Goal: Transaction & Acquisition: Register for event/course

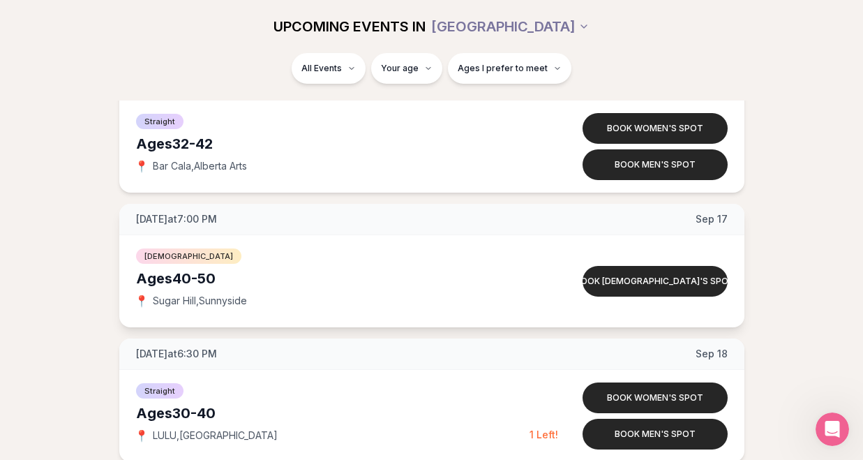
scroll to position [2379, 0]
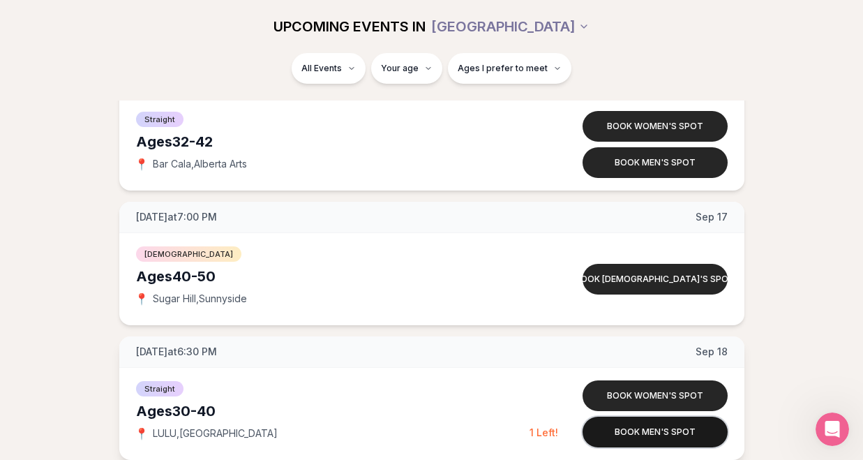
click at [643, 438] on button "Book men's spot" at bounding box center [655, 431] width 145 height 31
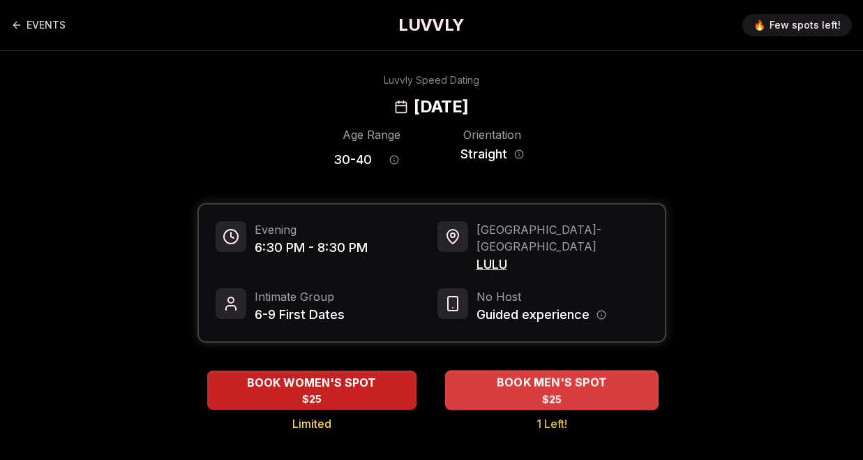
click at [546, 374] on span "BOOK MEN'S SPOT" at bounding box center [551, 382] width 116 height 17
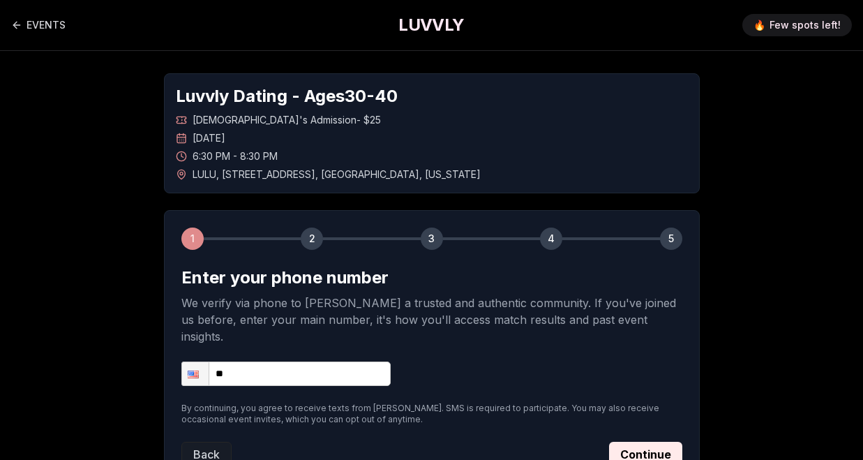
scroll to position [100, 0]
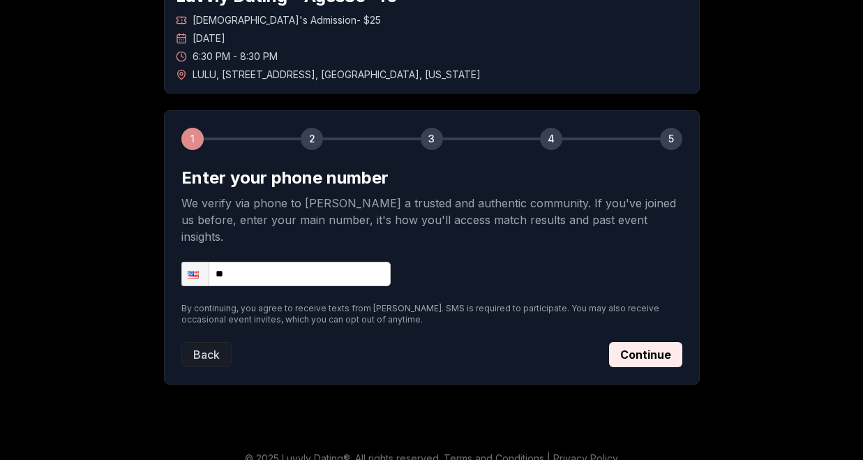
click at [253, 262] on input "**" at bounding box center [285, 274] width 209 height 24
type input "**********"
click at [657, 342] on button "Continue" at bounding box center [645, 354] width 73 height 25
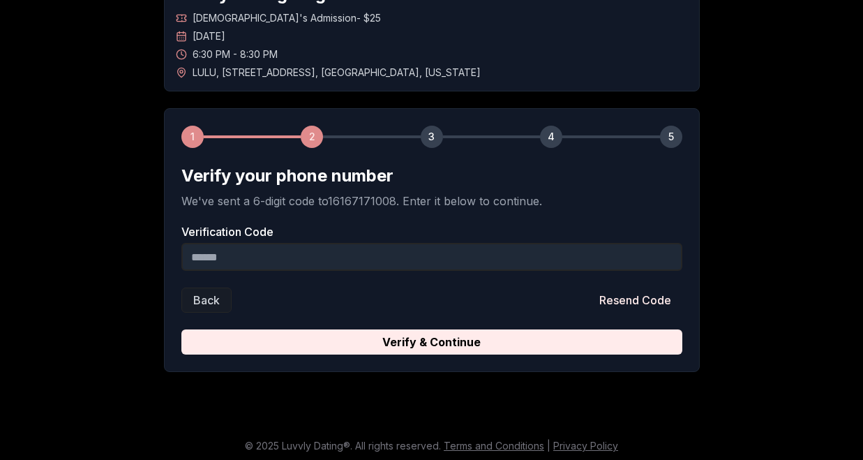
scroll to position [103, 0]
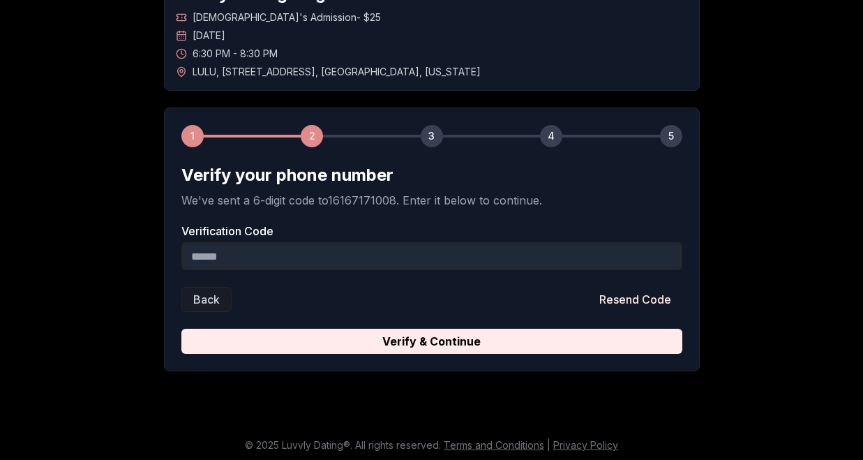
click at [287, 263] on input "Verification Code" at bounding box center [431, 256] width 501 height 28
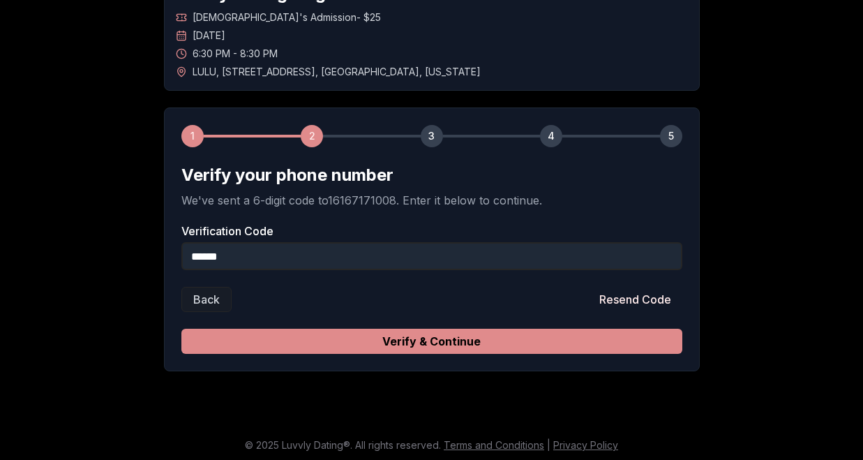
type input "******"
click at [324, 341] on button "Verify & Continue" at bounding box center [431, 341] width 501 height 25
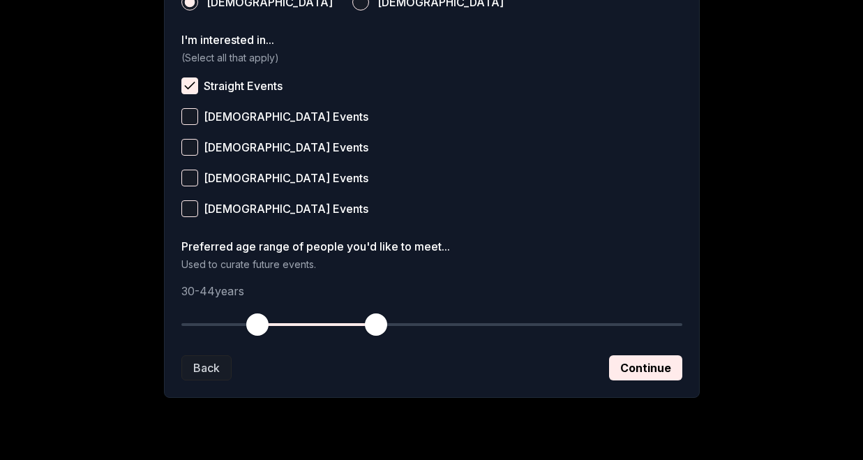
scroll to position [592, 0]
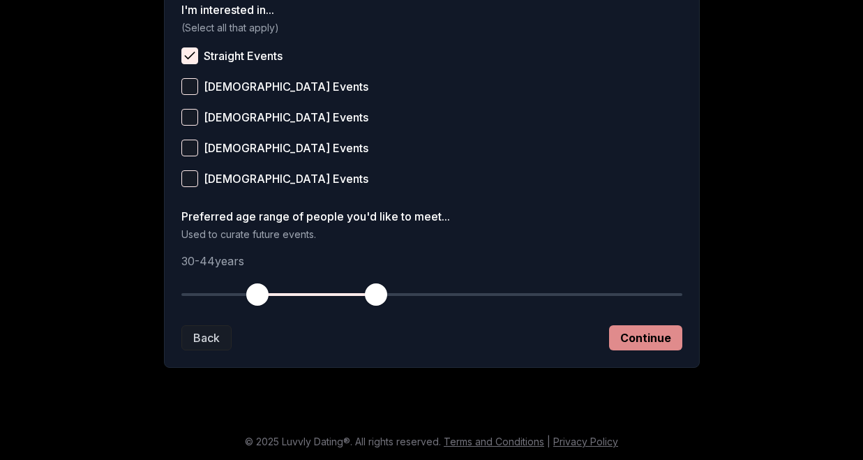
click at [620, 334] on button "Continue" at bounding box center [645, 337] width 73 height 25
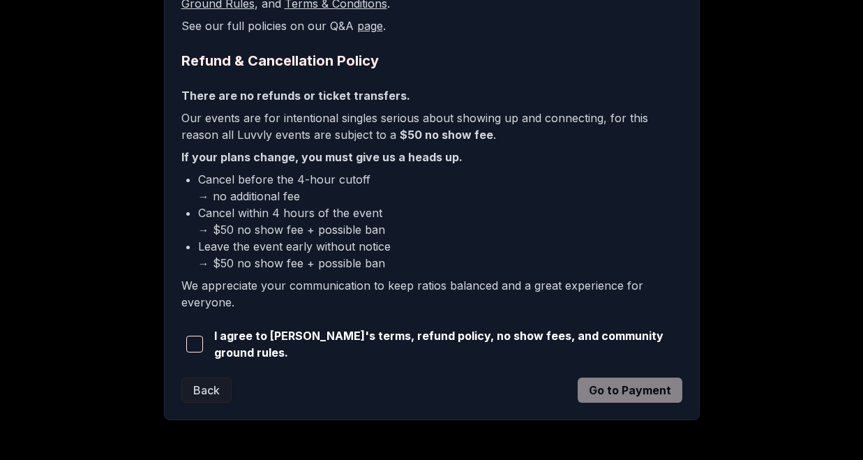
scroll to position [366, 0]
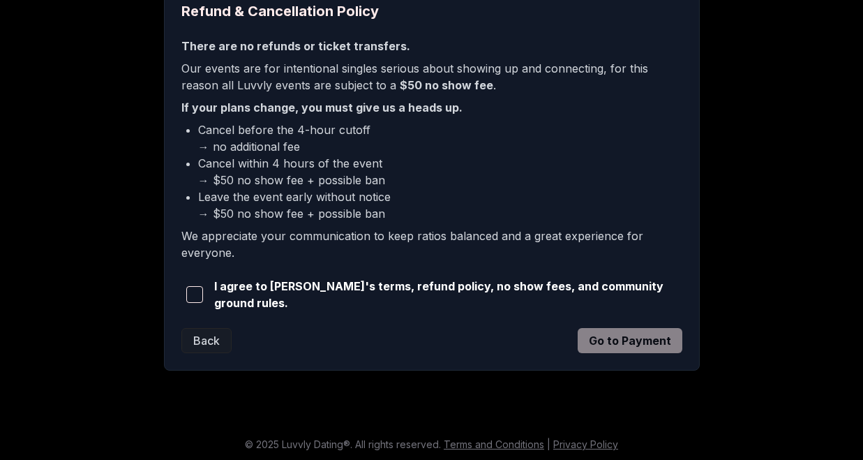
click at [198, 295] on span "button" at bounding box center [194, 294] width 17 height 17
click at [638, 348] on button "Go to Payment" at bounding box center [630, 340] width 105 height 25
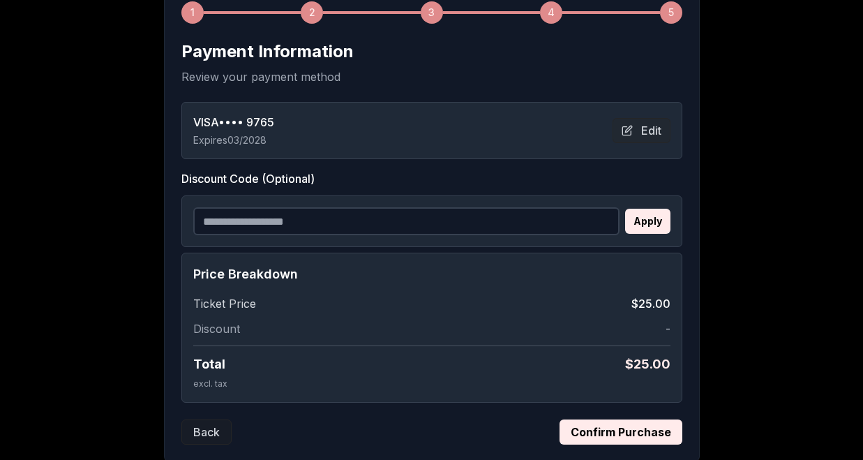
scroll to position [320, 0]
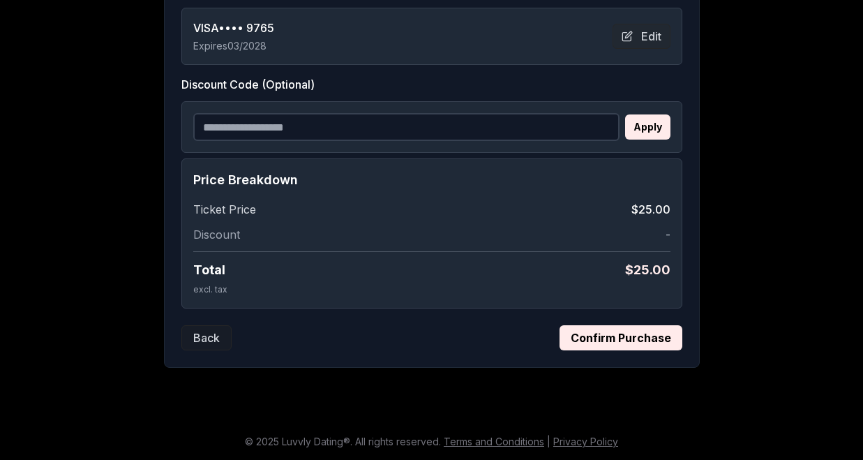
click at [592, 344] on button "Confirm Purchase" at bounding box center [621, 337] width 123 height 25
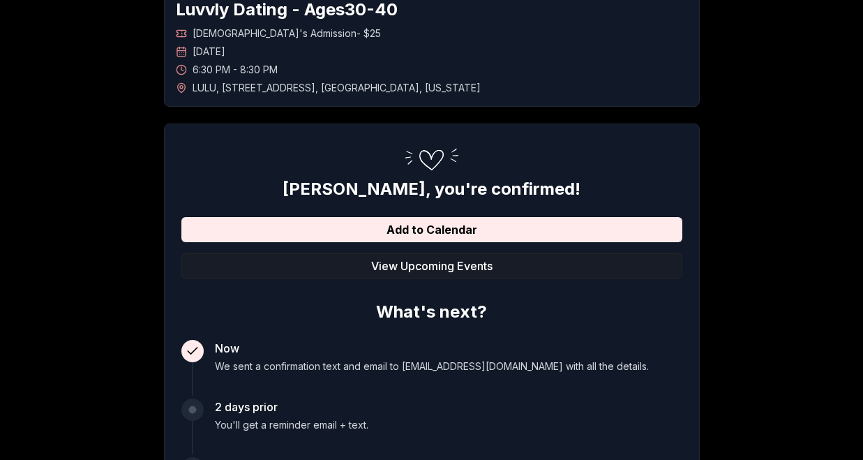
scroll to position [0, 0]
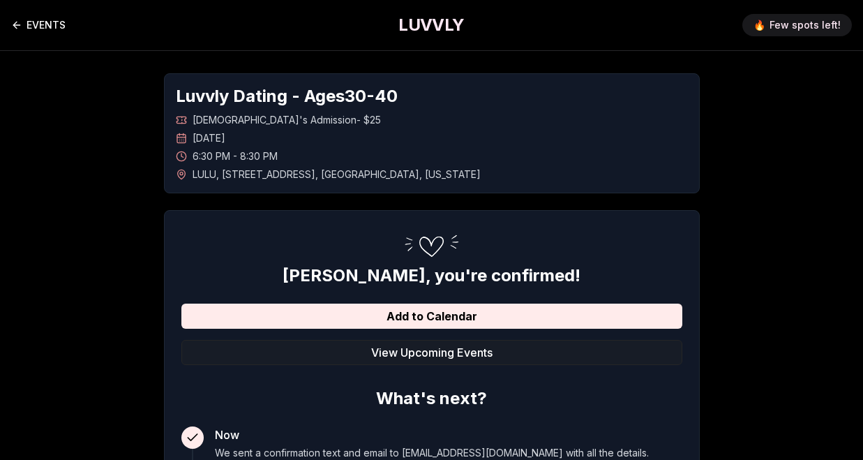
click at [22, 20] on icon "Back to events" at bounding box center [16, 25] width 11 height 11
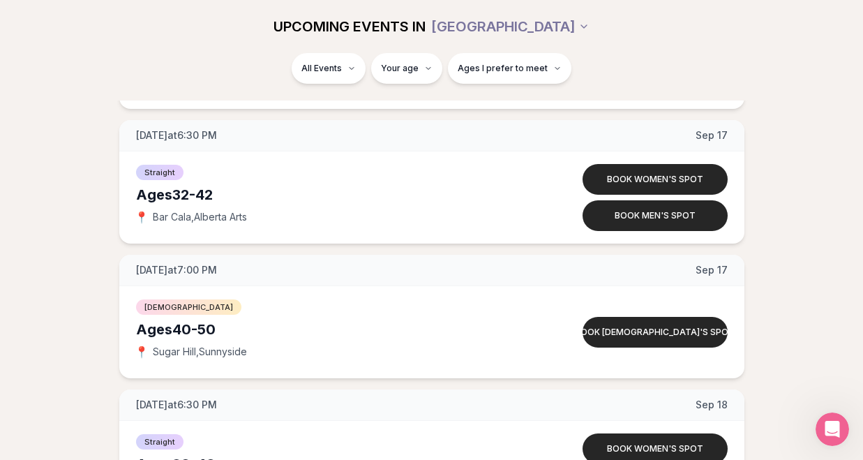
scroll to position [2310, 0]
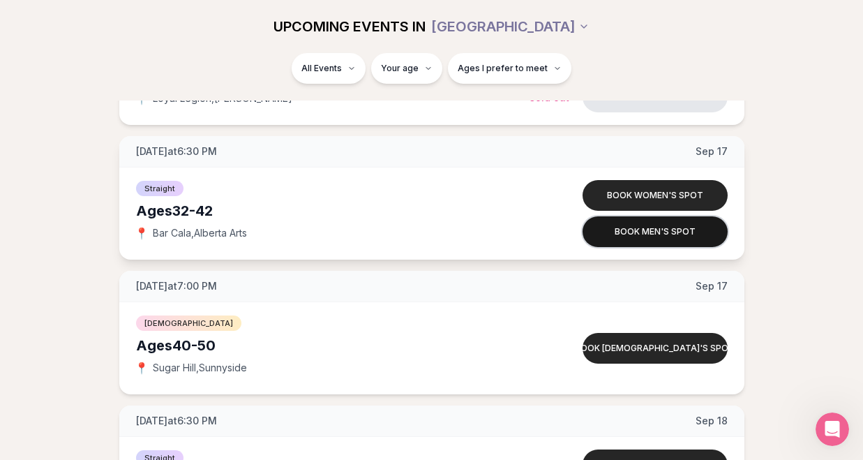
click at [656, 227] on button "Book men's spot" at bounding box center [655, 231] width 145 height 31
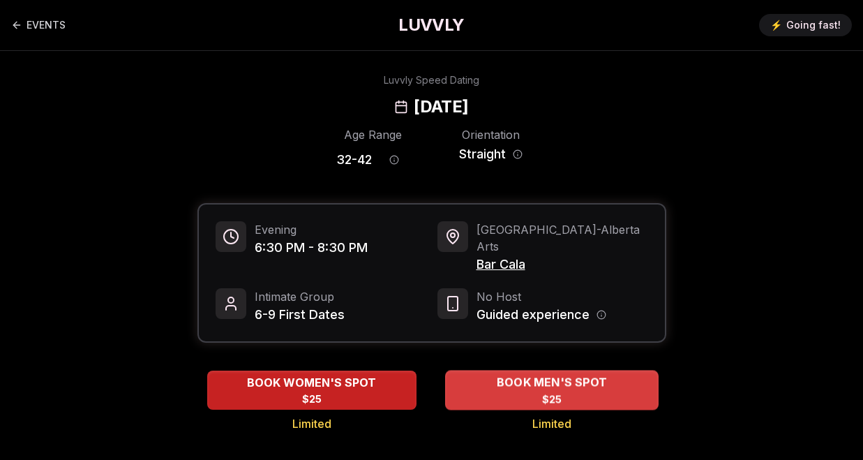
click at [530, 383] on div "BOOK MEN'S SPOT $25" at bounding box center [551, 389] width 213 height 38
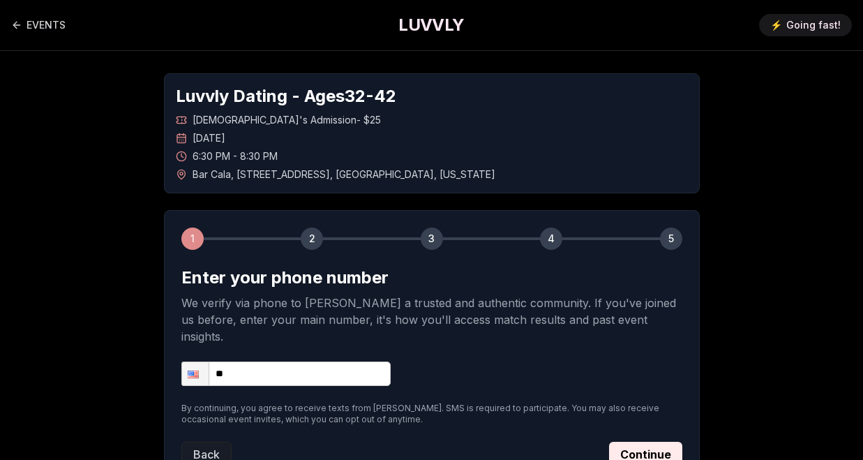
click at [262, 361] on input "**" at bounding box center [285, 373] width 209 height 24
type input "**********"
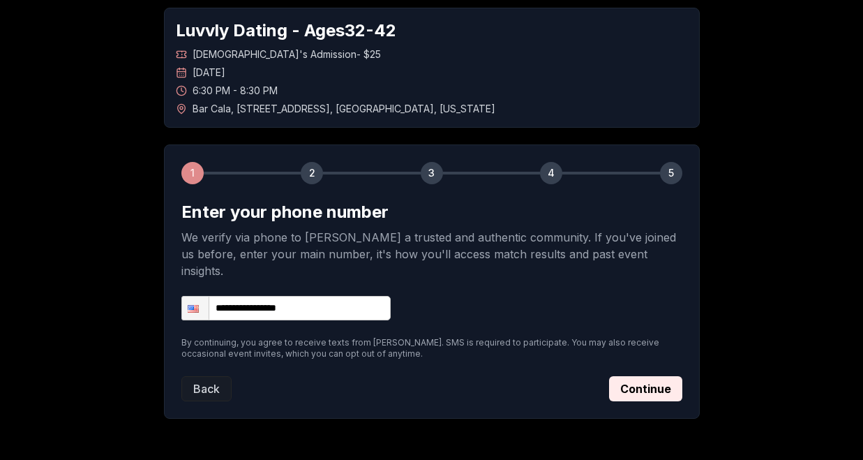
scroll to position [68, 0]
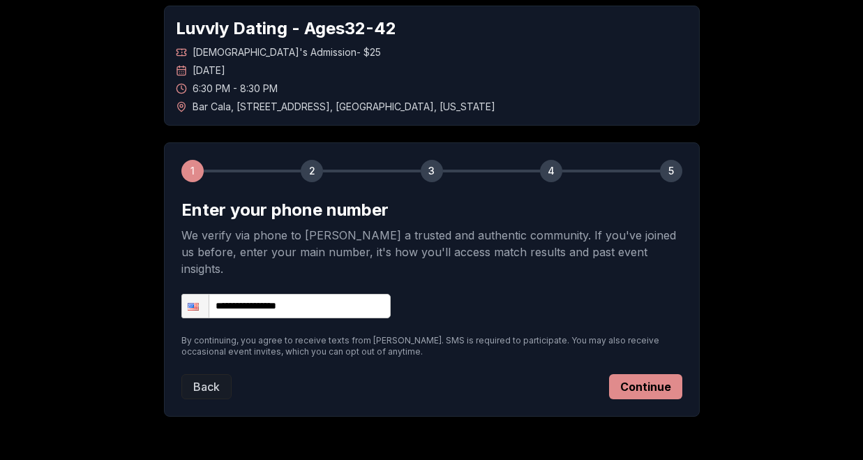
click at [657, 380] on button "Continue" at bounding box center [645, 386] width 73 height 25
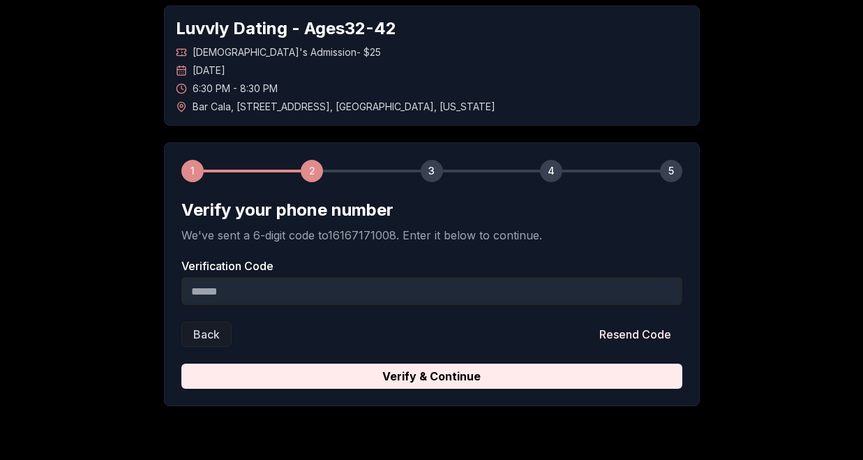
click at [437, 281] on input "Verification Code" at bounding box center [431, 291] width 501 height 28
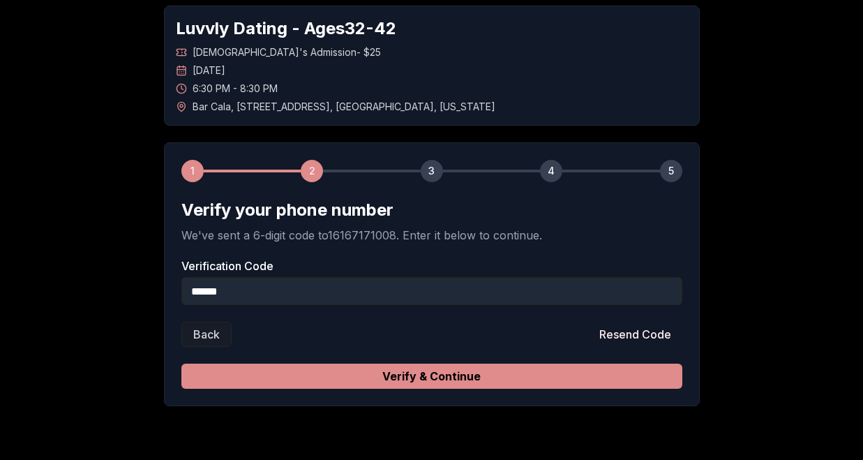
type input "******"
click at [432, 363] on button "Verify & Continue" at bounding box center [431, 375] width 501 height 25
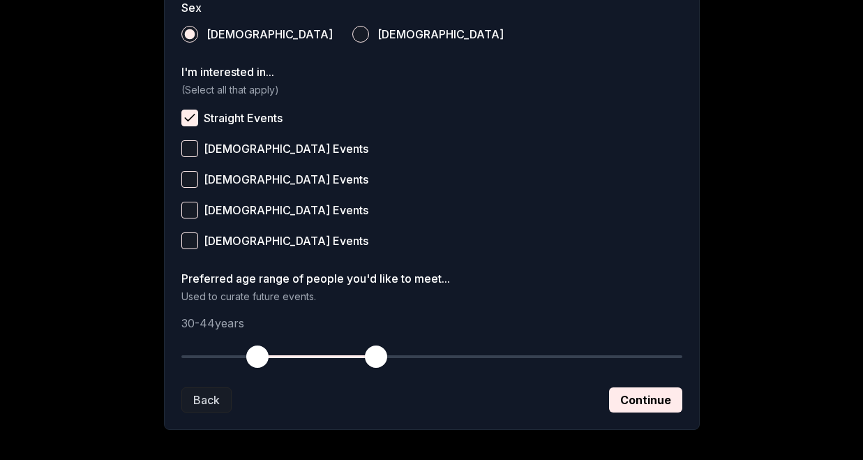
scroll to position [536, 0]
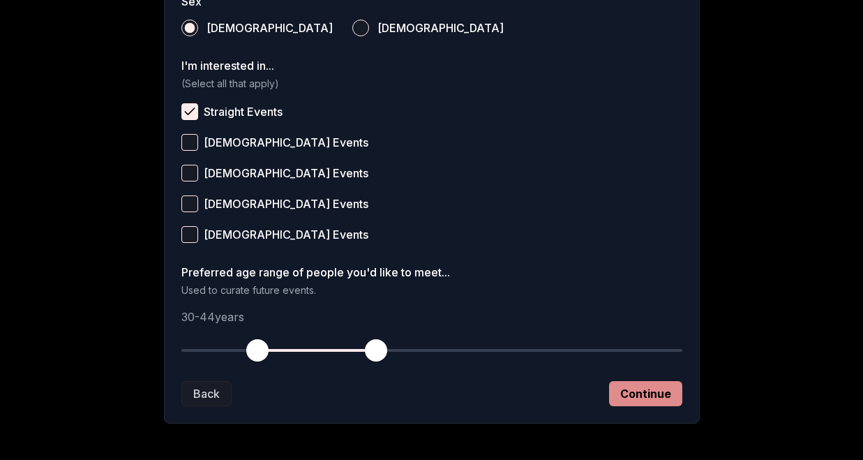
click at [663, 394] on button "Continue" at bounding box center [645, 393] width 73 height 25
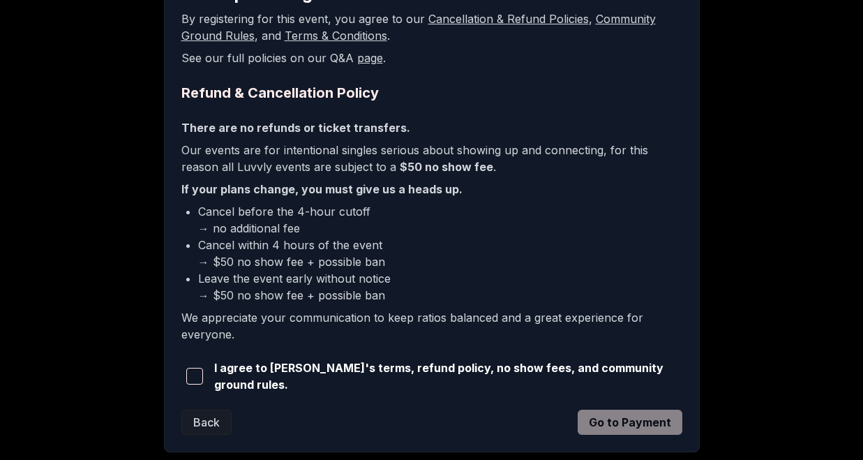
scroll to position [285, 0]
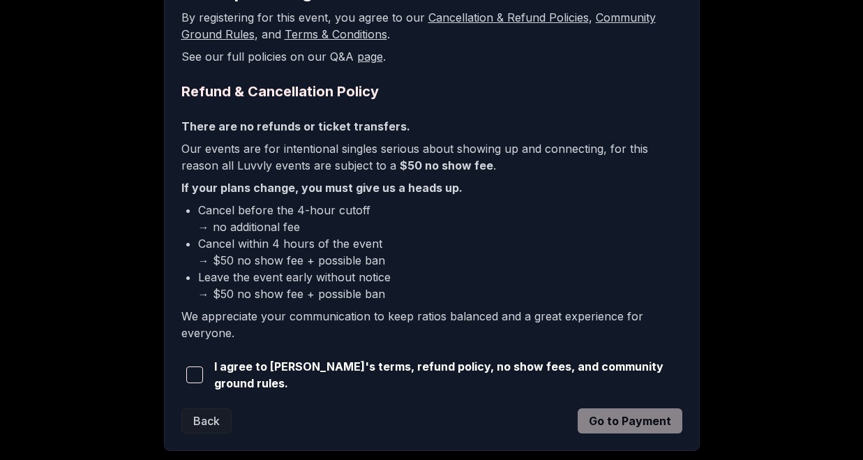
click at [200, 370] on span "button" at bounding box center [194, 374] width 17 height 17
drag, startPoint x: 629, startPoint y: 423, endPoint x: 613, endPoint y: 352, distance: 73.5
click at [613, 352] on form "Participation Agreement By registering for this event, you agree to our Cancell…" at bounding box center [431, 207] width 501 height 452
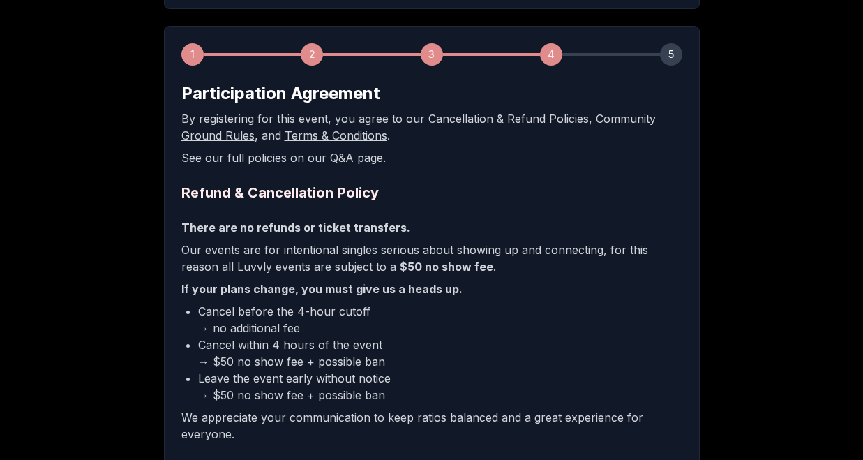
scroll to position [366, 0]
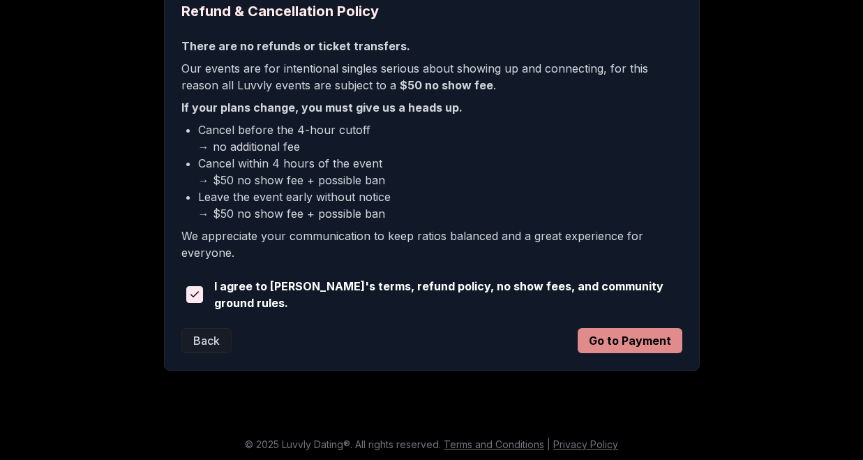
click at [618, 339] on button "Go to Payment" at bounding box center [630, 340] width 105 height 25
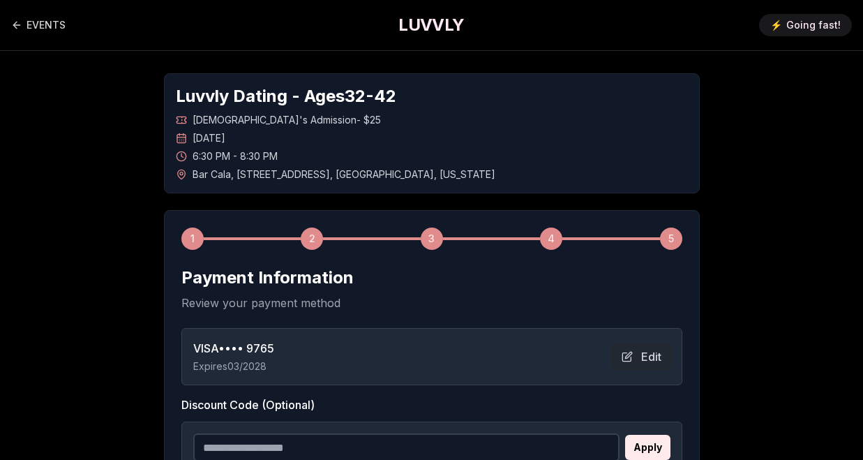
scroll to position [320, 0]
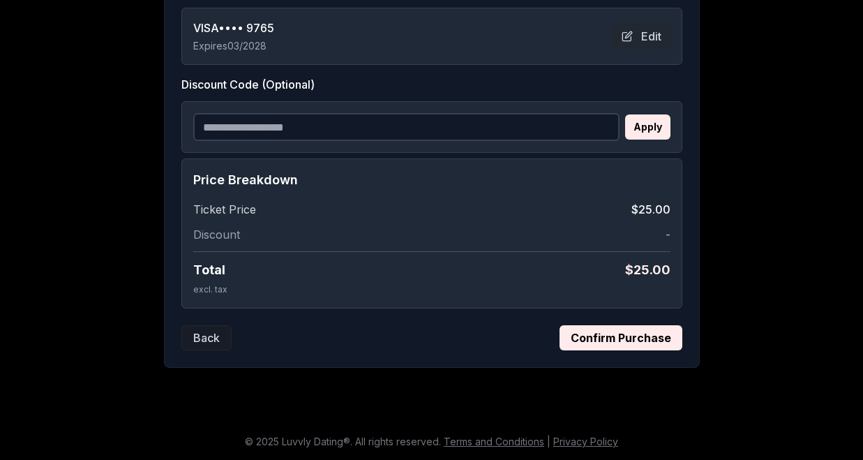
click at [626, 332] on button "Confirm Purchase" at bounding box center [621, 337] width 123 height 25
